Goal: Task Accomplishment & Management: Complete application form

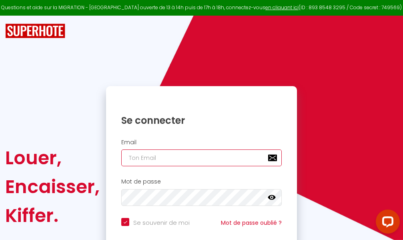
click at [171, 157] on input "email" at bounding box center [201, 157] width 161 height 17
type input "m"
checkbox input "true"
type input "ma"
checkbox input "true"
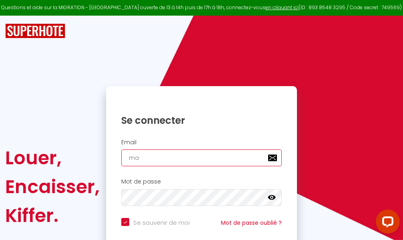
type input "mar"
checkbox input "true"
type input "marc"
checkbox input "true"
type input "marcd"
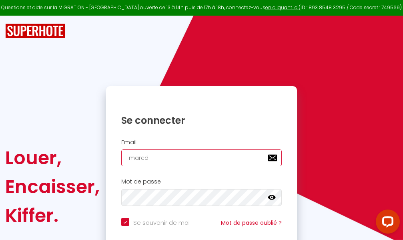
checkbox input "true"
type input "marcdp"
checkbox input "true"
type input "marcdpo"
checkbox input "true"
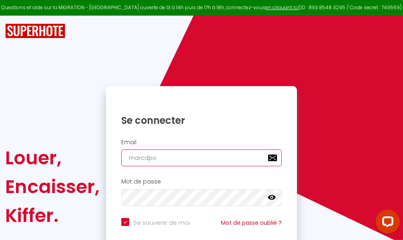
type input "marcdpoz"
checkbox input "true"
type input "marcdpoz."
checkbox input "true"
type input "marcdpoz.l"
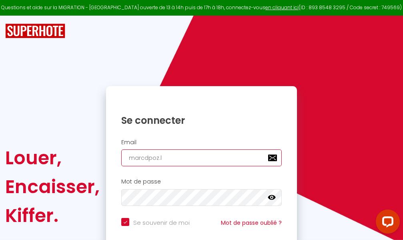
checkbox input "true"
type input "marcdpoz.lo"
checkbox input "true"
type input "marcdpoz.loc"
checkbox input "true"
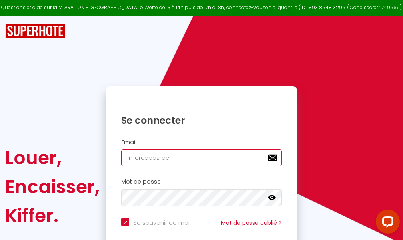
type input "marcdpoz.loca"
checkbox input "true"
type input "marcdpoz.locat"
checkbox input "true"
type input "marcdpoz.locati"
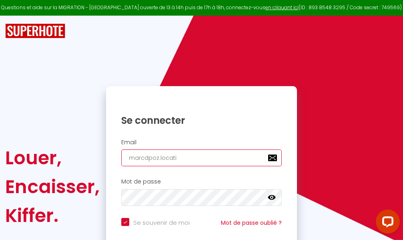
checkbox input "true"
type input "marcdpoz.locatio"
checkbox input "true"
type input "marcdpoz.location"
checkbox input "true"
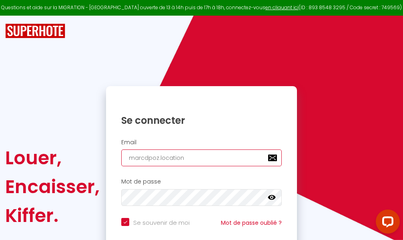
type input "marcdpoz.location@"
checkbox input "true"
type input "marcdpoz.location@g"
checkbox input "true"
type input "marcdpoz.location@gm"
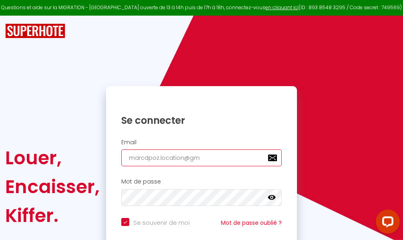
checkbox input "true"
type input "marcdpoz.location@gma"
checkbox input "true"
type input "marcdpoz.location@gmai"
checkbox input "true"
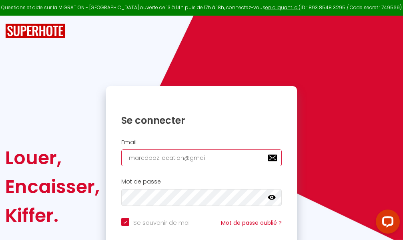
type input "[EMAIL_ADDRESS]"
checkbox input "true"
type input "[EMAIL_ADDRESS]."
checkbox input "true"
type input "marcdpoz.location@gmail.c"
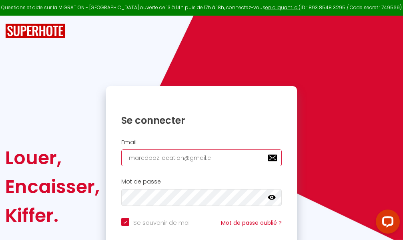
checkbox input "true"
type input "[EMAIL_ADDRESS][DOMAIN_NAME]"
checkbox input "true"
type input "[EMAIL_ADDRESS][DOMAIN_NAME]"
checkbox input "true"
